Goal: Information Seeking & Learning: Learn about a topic

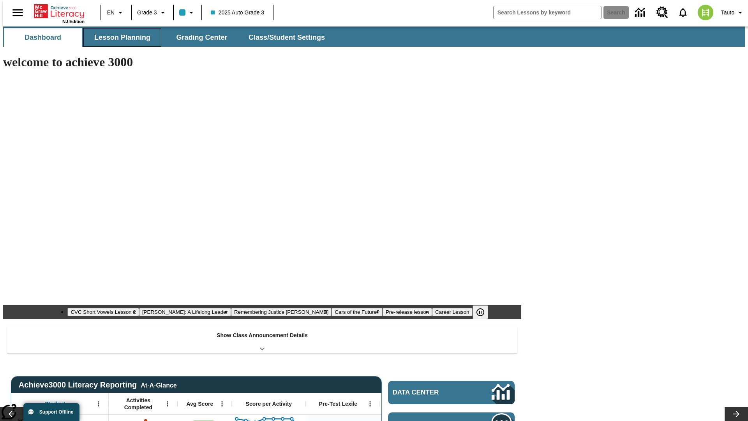
click at [119, 37] on span "Lesson Planning" at bounding box center [122, 37] width 56 height 9
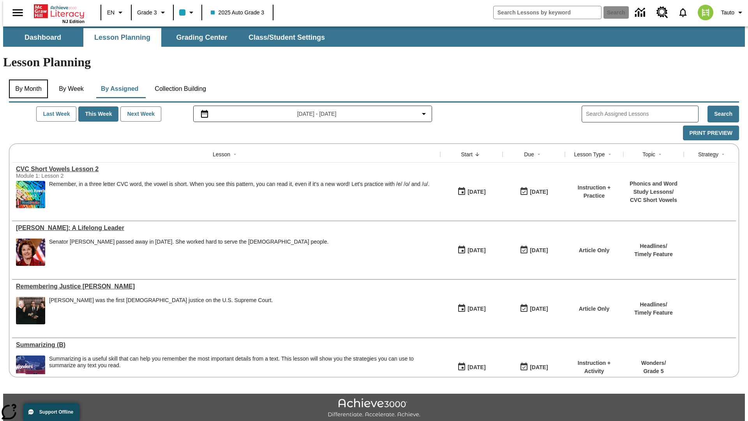
click at [26, 80] on button "By Month" at bounding box center [28, 89] width 39 height 19
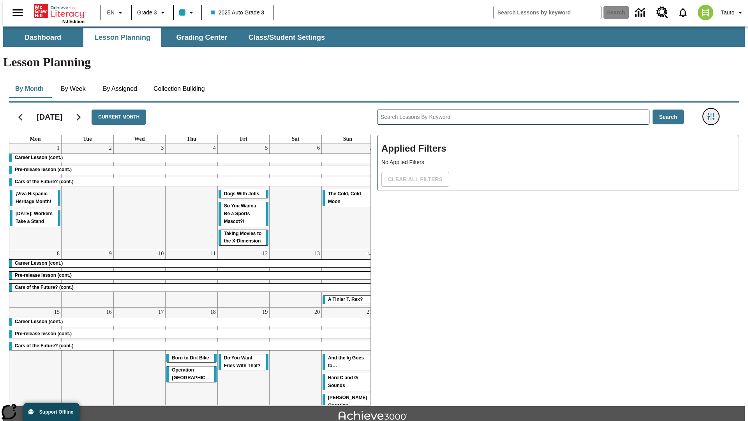
click at [714, 113] on icon "Filters Side menu" at bounding box center [711, 116] width 7 height 7
